Goal: Navigation & Orientation: Understand site structure

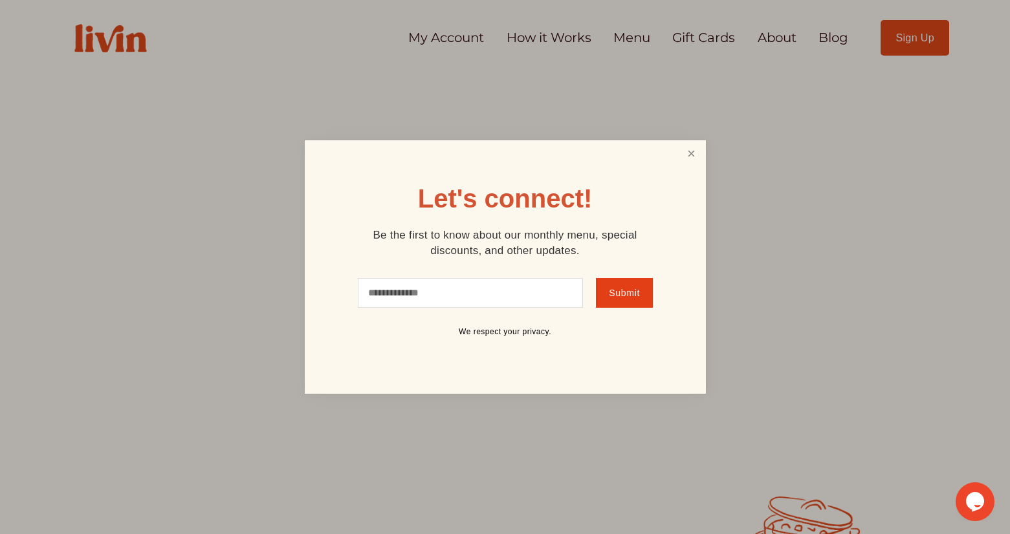
click at [696, 152] on link "Close" at bounding box center [690, 154] width 25 height 24
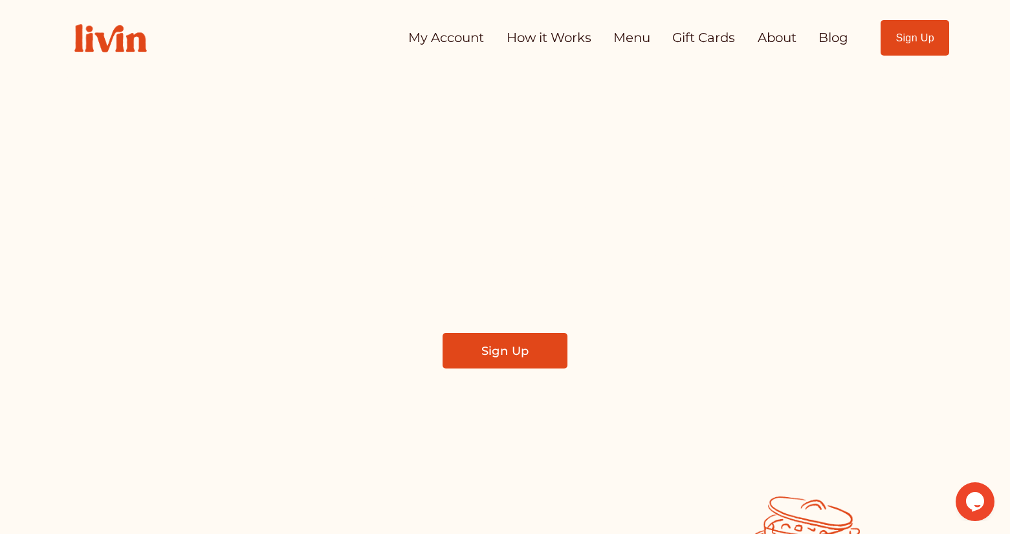
click at [772, 41] on link "About" at bounding box center [776, 38] width 39 height 26
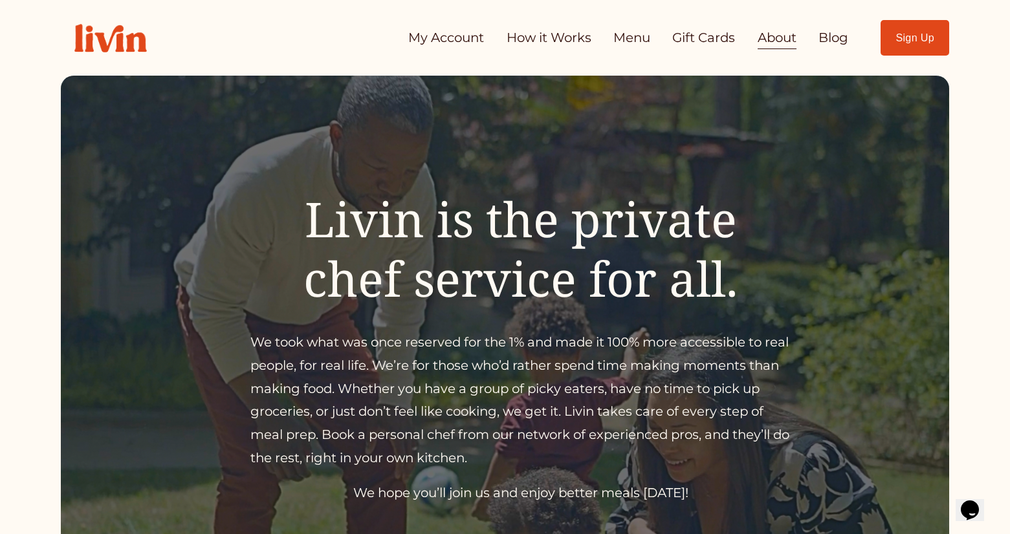
click at [120, 34] on img at bounding box center [111, 38] width 100 height 56
